Goal: Check status

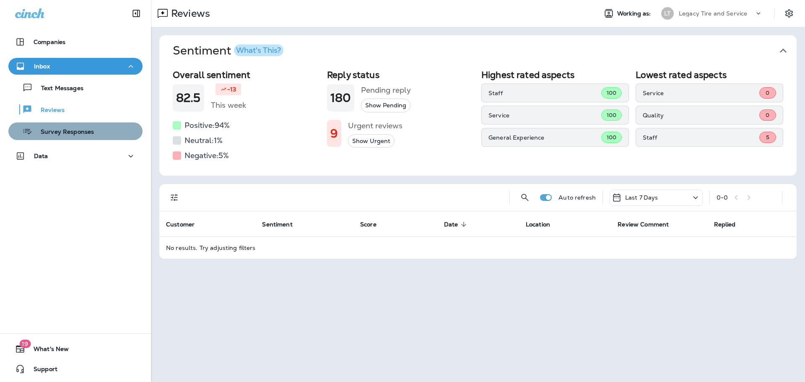
click at [90, 132] on p "Survey Responses" at bounding box center [63, 132] width 62 height 8
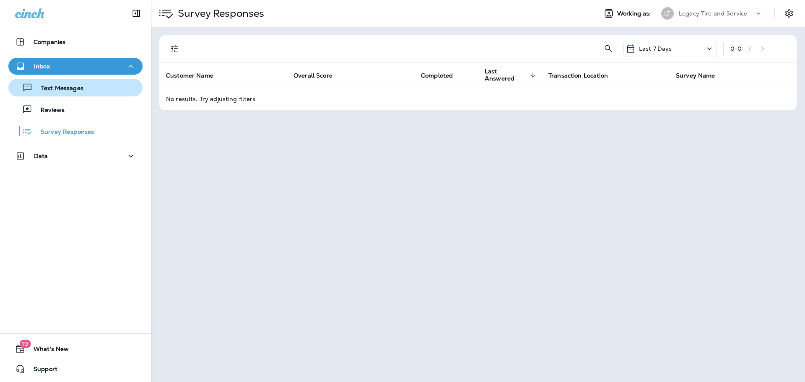
click at [84, 87] on div "Text Messages" at bounding box center [75, 87] width 127 height 13
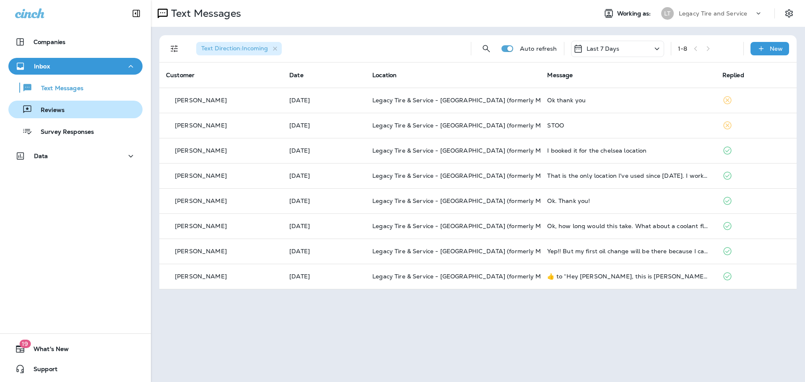
click at [44, 108] on p "Reviews" at bounding box center [48, 110] width 32 height 8
